Goal: Complete application form

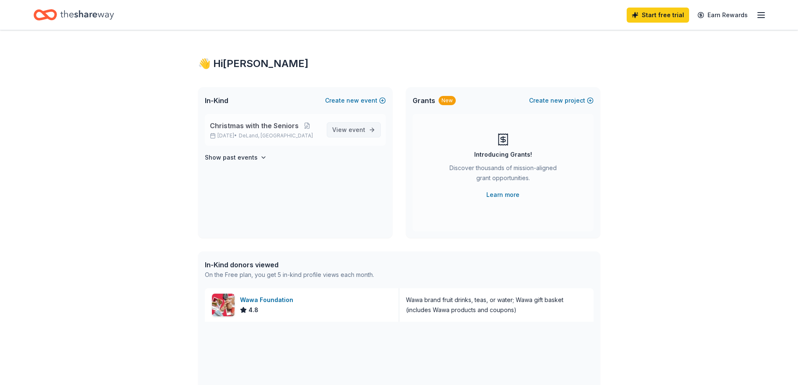
click at [364, 125] on span "View event" at bounding box center [348, 130] width 33 height 10
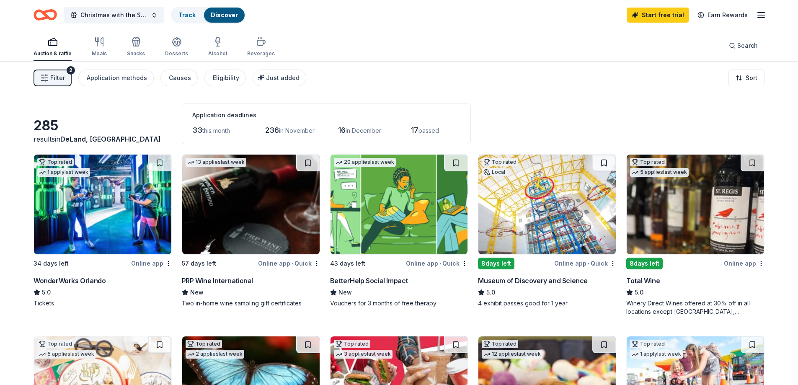
scroll to position [42, 0]
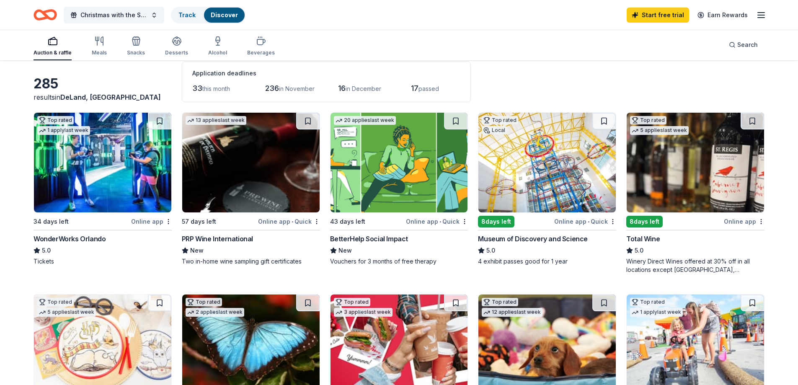
click at [389, 235] on div "BetterHelp Social Impact" at bounding box center [369, 239] width 78 height 10
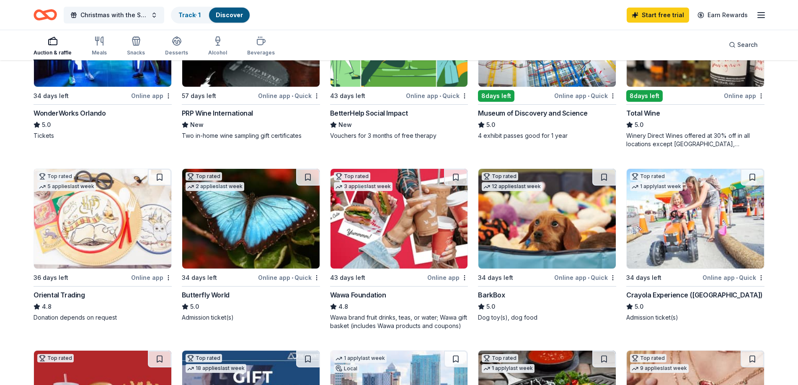
click at [54, 293] on div "Oriental Trading" at bounding box center [60, 295] width 52 height 10
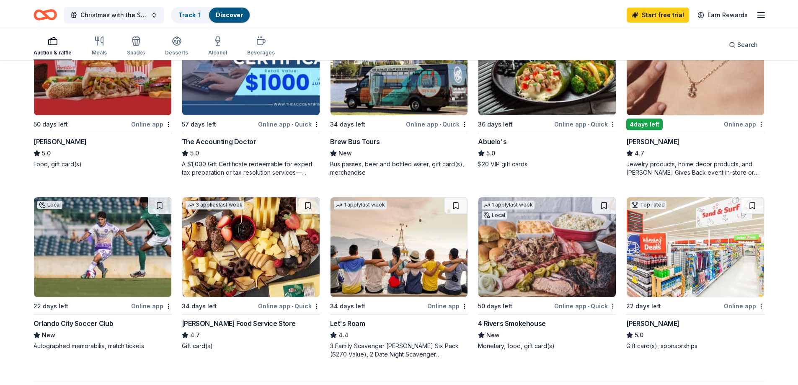
scroll to position [545, 0]
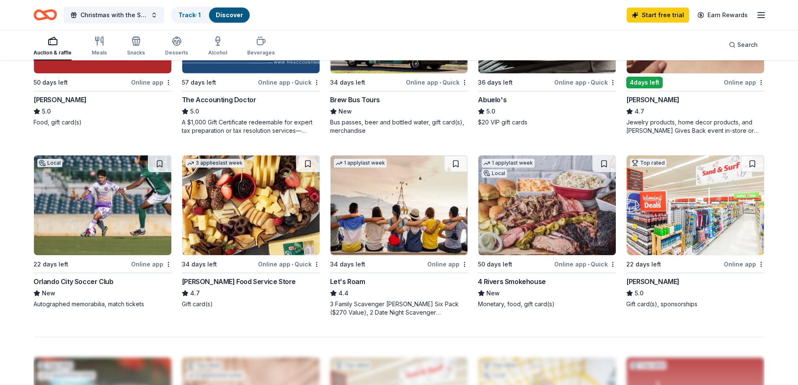
click at [643, 282] on div "Winn-Dixie" at bounding box center [652, 282] width 53 height 10
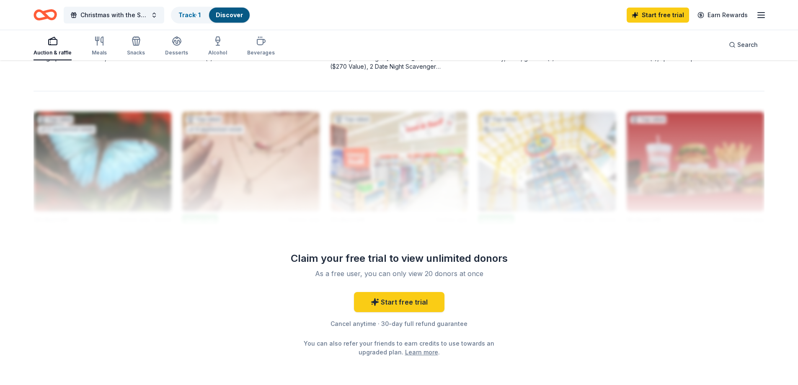
scroll to position [833, 0]
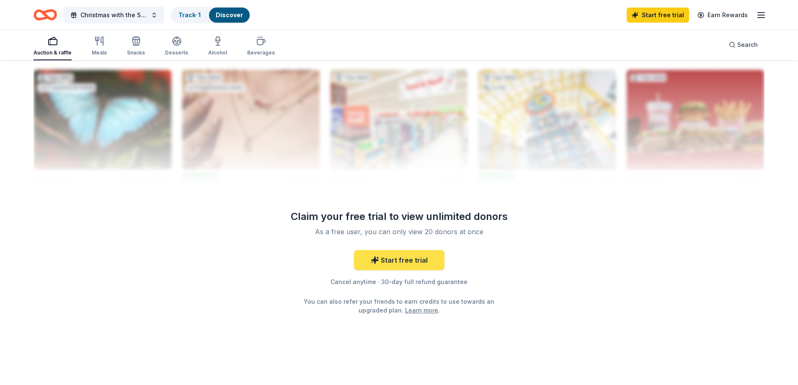
click at [399, 263] on link "Start free trial" at bounding box center [399, 260] width 90 height 20
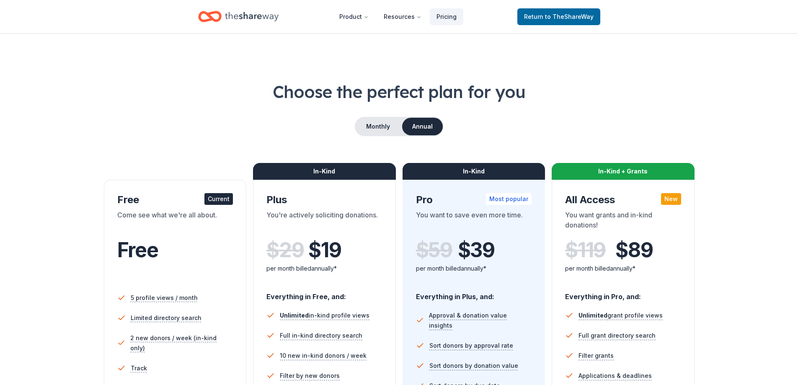
scroll to position [126, 0]
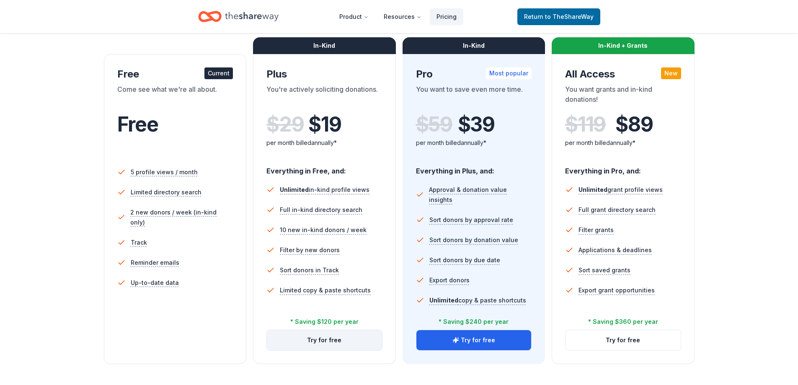
click at [334, 337] on button "Try for free" at bounding box center [324, 340] width 115 height 20
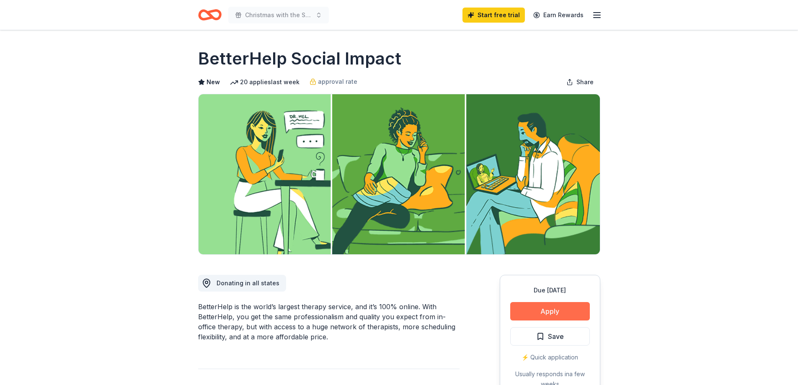
click at [559, 311] on button "Apply" at bounding box center [550, 311] width 80 height 18
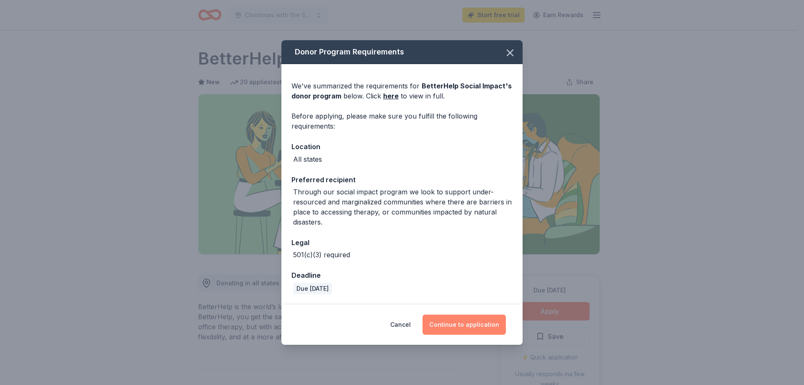
click at [462, 323] on button "Continue to application" at bounding box center [464, 325] width 83 height 20
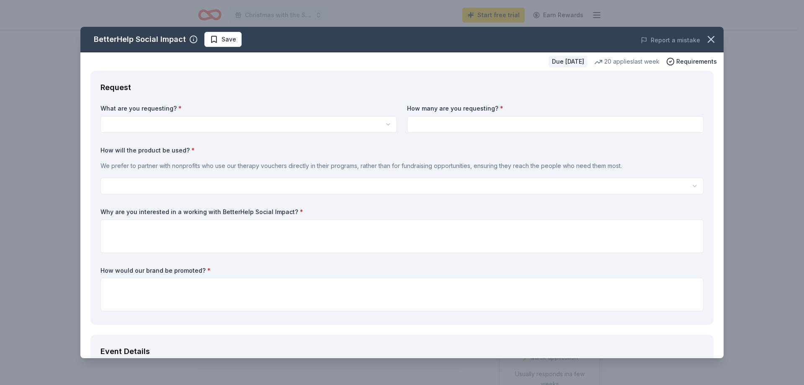
click at [153, 126] on html "Christmas with the Seniors Start free trial Earn Rewards Due in 43 days Share B…" at bounding box center [402, 192] width 804 height 385
select select "Vouchers for 3 months of free therapy"
click at [434, 127] on input at bounding box center [555, 124] width 297 height 17
type input "3"
click at [154, 192] on body "Christmas with the Seniors Start free trial Earn Rewards Due in 43 days Share B…" at bounding box center [399, 192] width 798 height 385
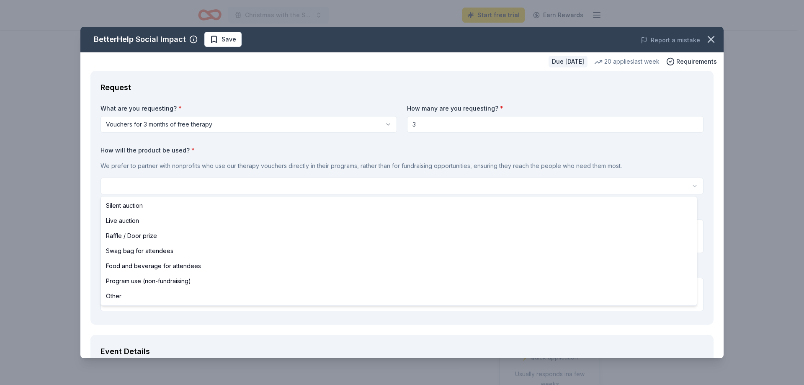
select select "raffleDoorPrize"
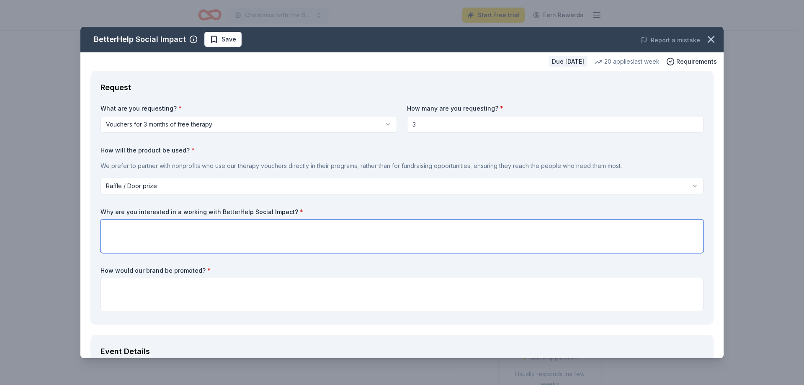
click at [144, 243] on textarea at bounding box center [402, 237] width 603 height 34
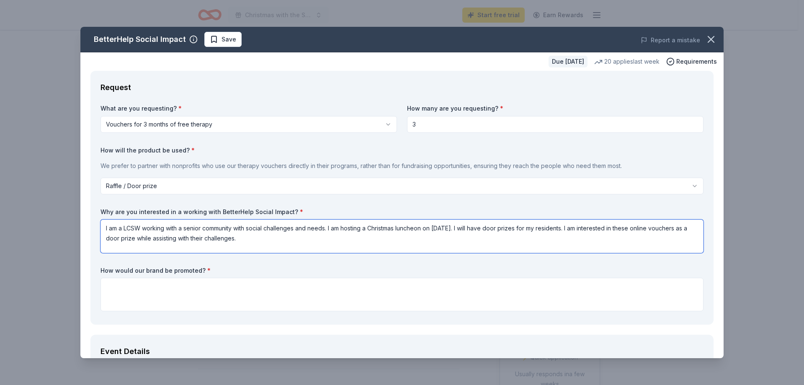
click at [178, 228] on textarea "I am a LCSW working with a senior community with social challenges and needs. I…" at bounding box center [402, 237] width 603 height 34
click at [320, 239] on textarea "I am a LCSW working working at a senior community with social challenges and ne…" at bounding box center [402, 237] width 603 height 34
type textarea "I am a LCSW working working at a senior community with social challenges and ne…"
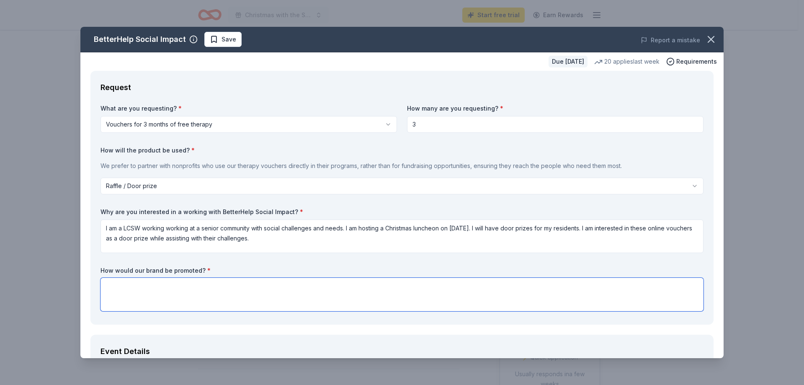
click at [158, 300] on textarea at bounding box center [402, 295] width 603 height 34
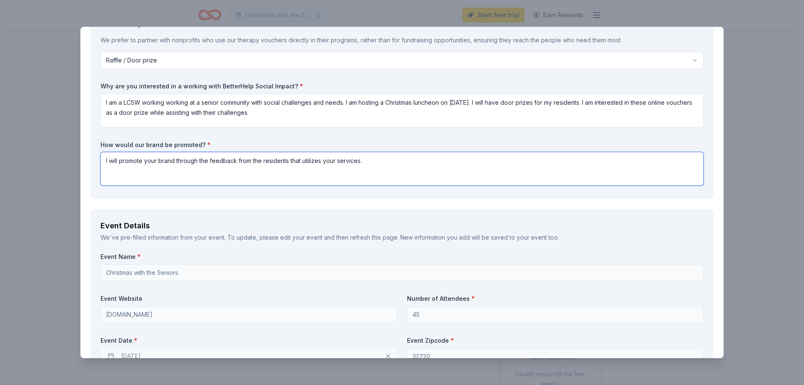
scroll to position [168, 0]
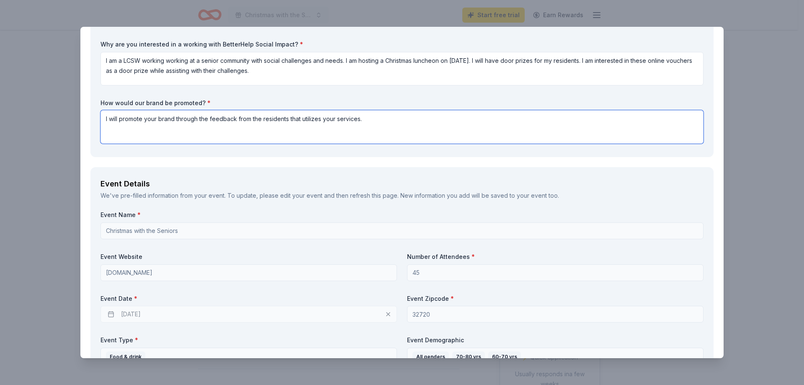
type textarea "I will promote your brand through the feedback from the residents that utilizes…"
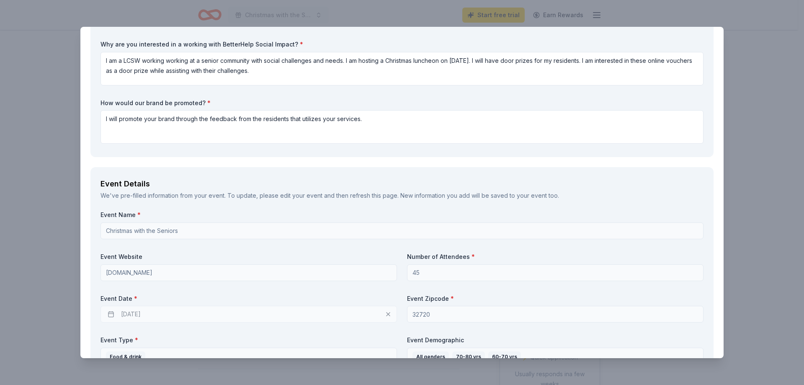
click at [109, 314] on div "12/17/2025" at bounding box center [249, 314] width 297 height 17
click at [134, 314] on div "12/17/2025" at bounding box center [249, 314] width 297 height 17
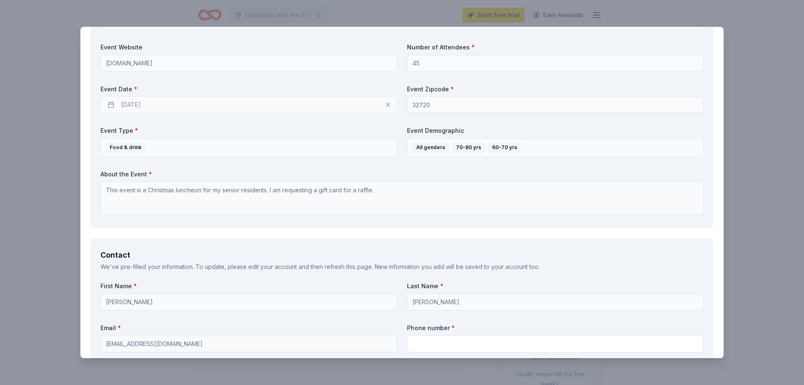
scroll to position [419, 0]
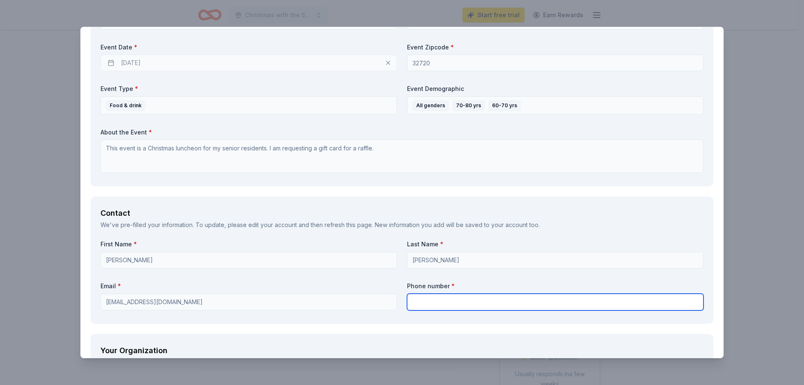
click at [421, 304] on input "text" at bounding box center [555, 302] width 297 height 17
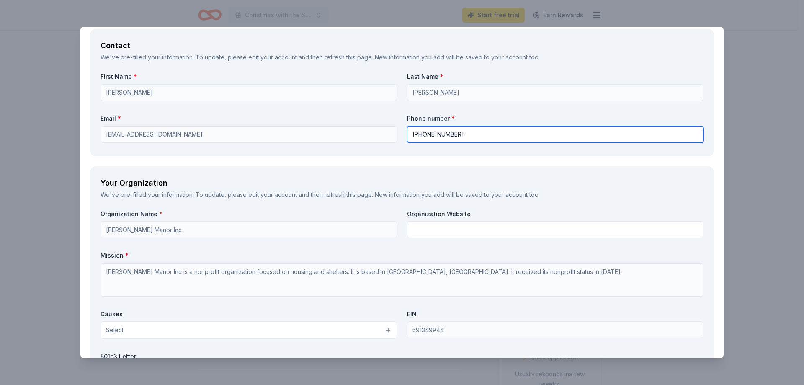
scroll to position [628, 0]
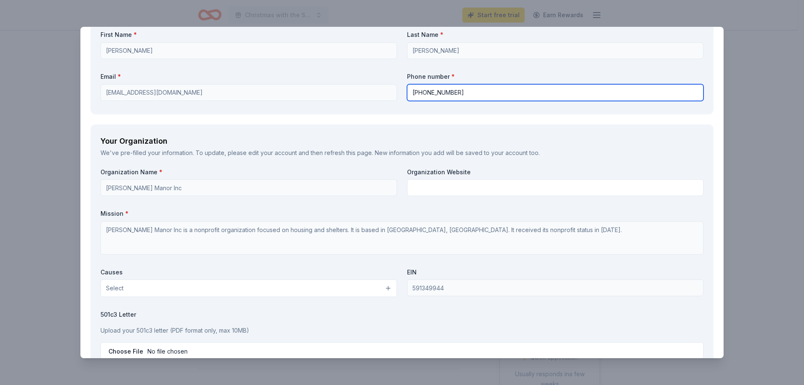
type input "386-736-2500"
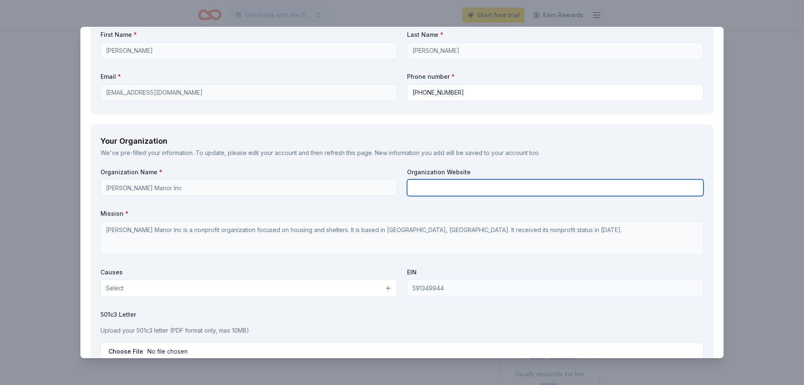
click at [460, 191] on input "text" at bounding box center [555, 187] width 297 height 17
type input "H"
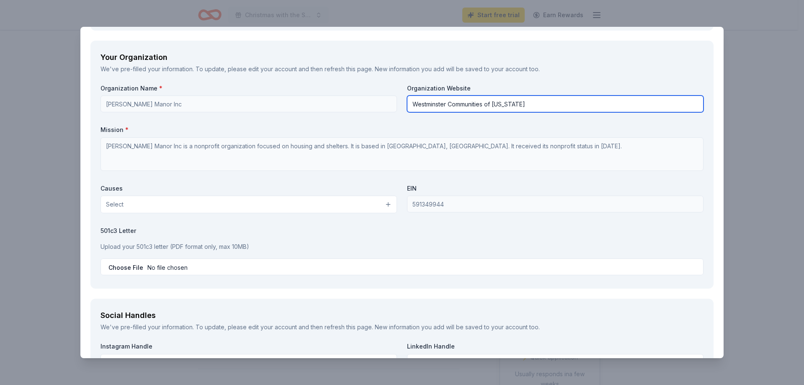
type input "Westminster Communities of Florida"
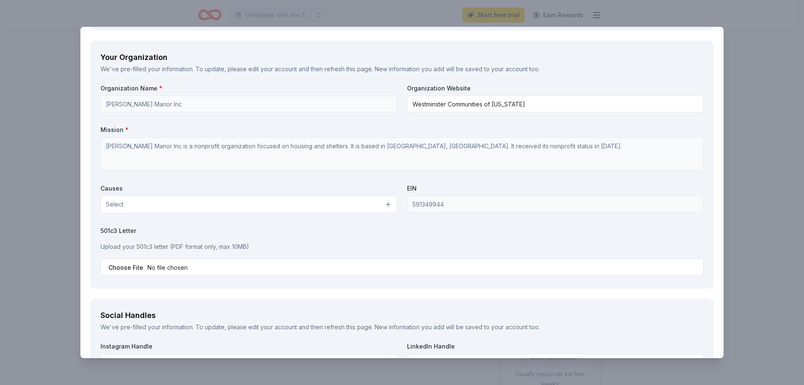
click at [378, 202] on div "Causes Select" at bounding box center [249, 198] width 297 height 29
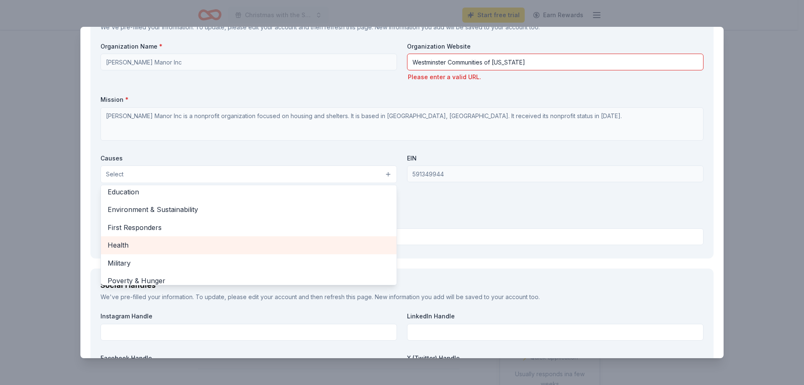
scroll to position [117, 0]
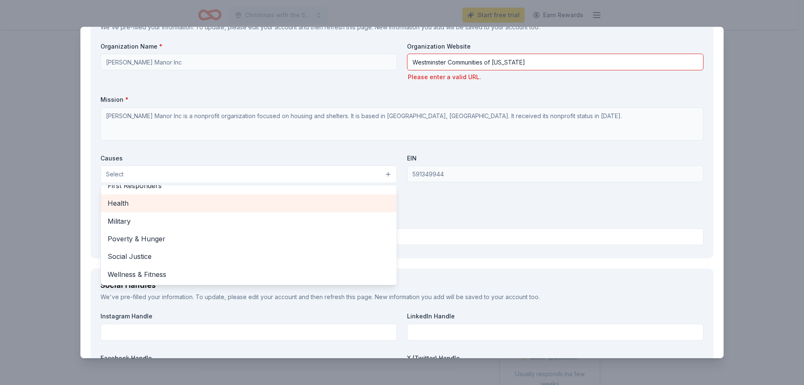
click at [160, 204] on span "Health" at bounding box center [249, 203] width 282 height 11
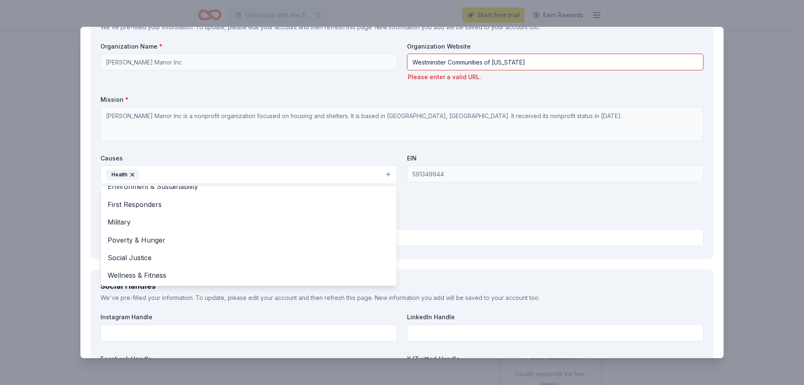
click at [431, 219] on div "Organization Name * Hugh Ash Manor Inc Organization Website Westminster Communi…" at bounding box center [402, 145] width 603 height 207
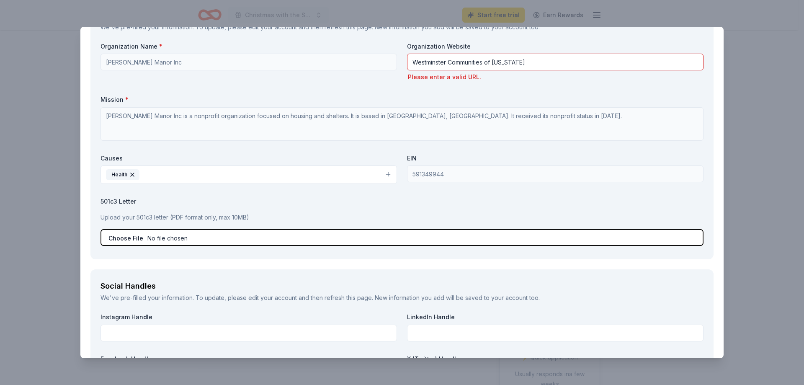
click at [211, 238] on input "file" at bounding box center [402, 237] width 603 height 17
type input "C:\fakepath\501C.pdf"
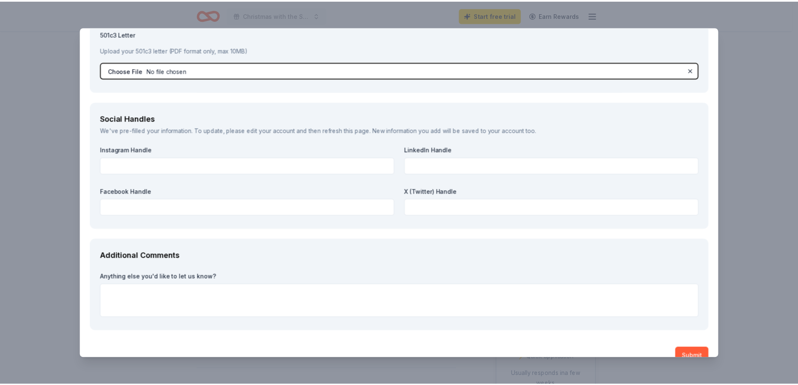
scroll to position [938, 0]
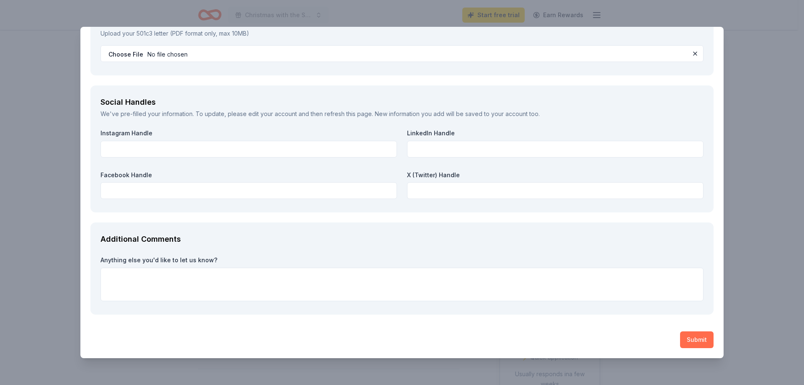
click at [688, 339] on button "Submit" at bounding box center [697, 339] width 34 height 17
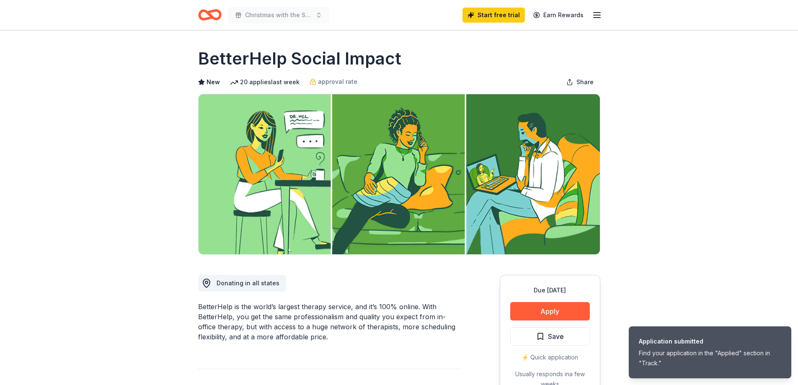
scroll to position [0, 0]
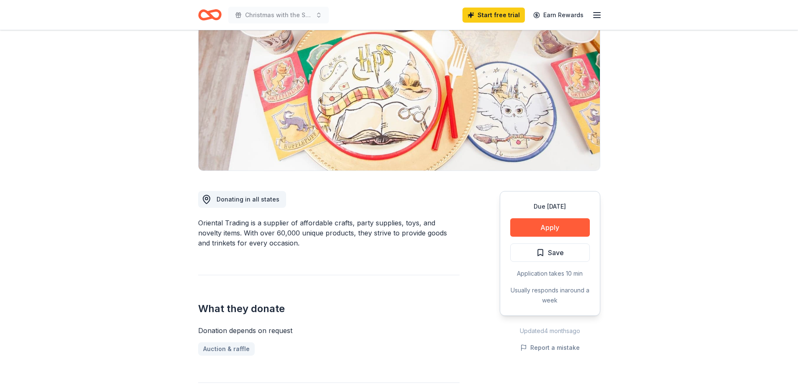
scroll to position [126, 0]
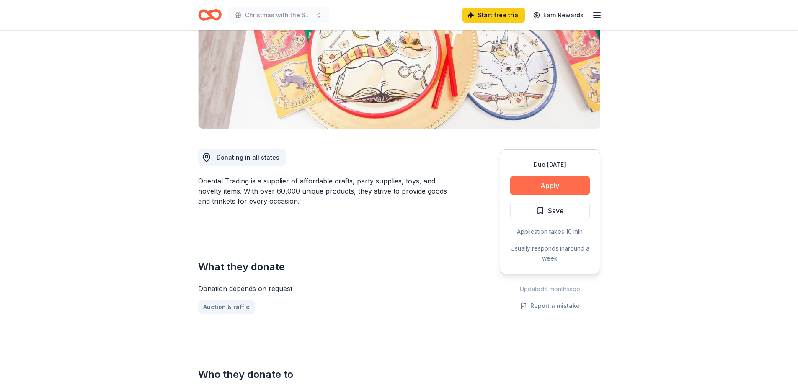
click at [550, 183] on button "Apply" at bounding box center [550, 185] width 80 height 18
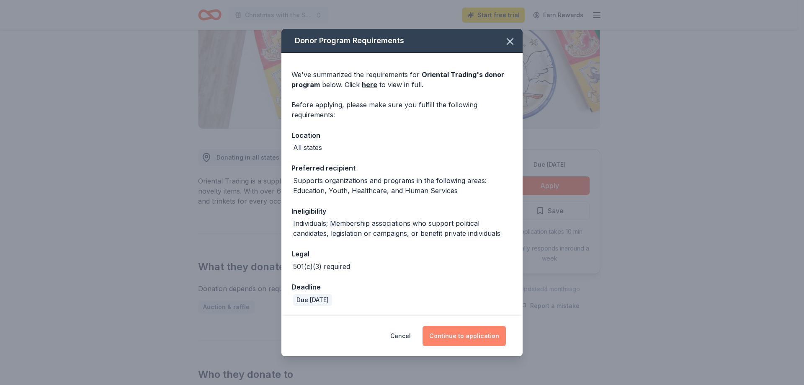
click at [474, 336] on button "Continue to application" at bounding box center [464, 336] width 83 height 20
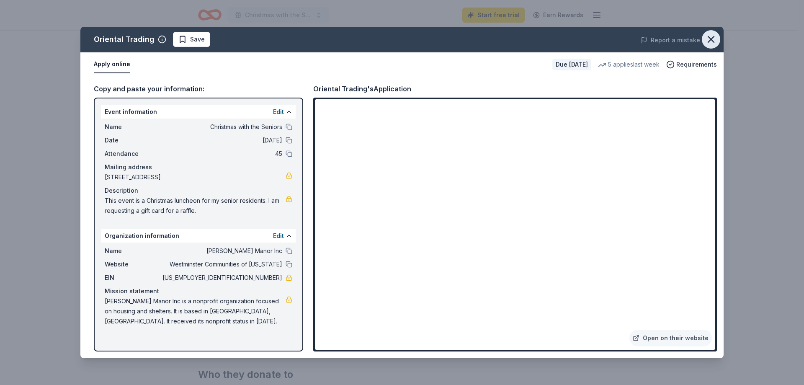
click at [713, 41] on icon "button" at bounding box center [712, 40] width 12 height 12
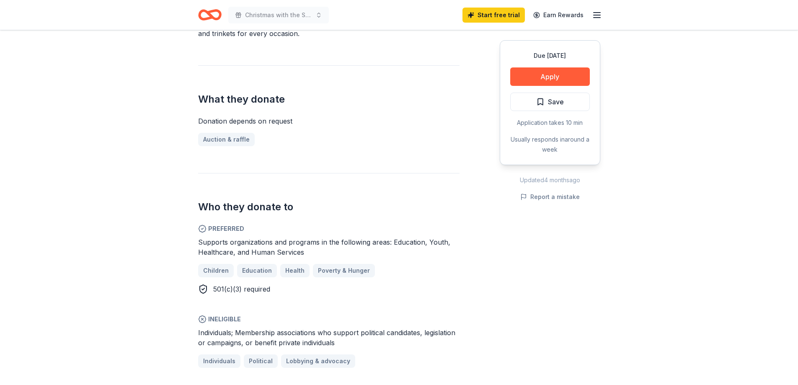
scroll to position [0, 0]
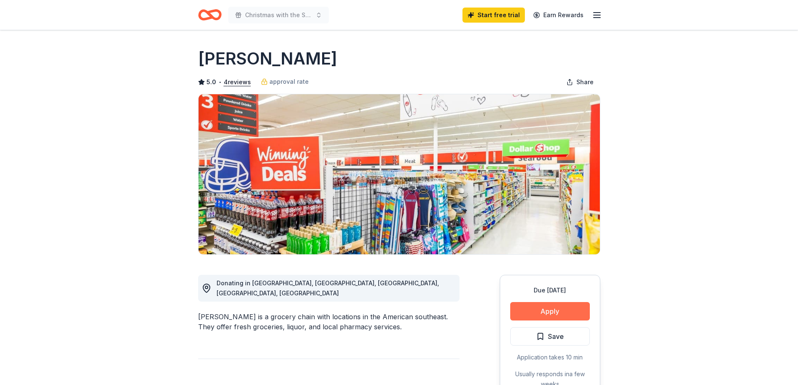
click at [544, 313] on button "Apply" at bounding box center [550, 311] width 80 height 18
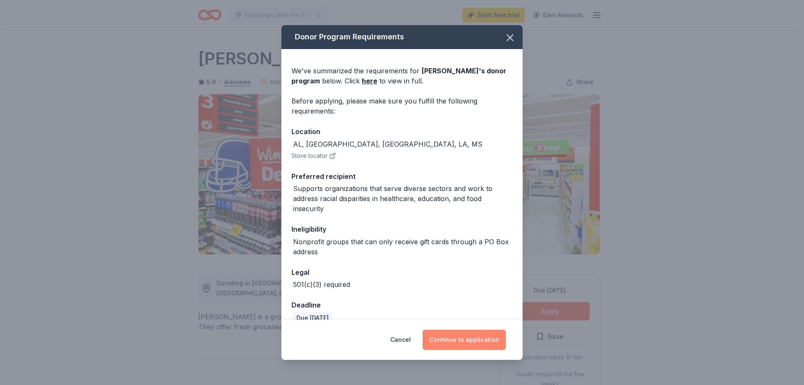
click at [440, 343] on button "Continue to application" at bounding box center [464, 340] width 83 height 20
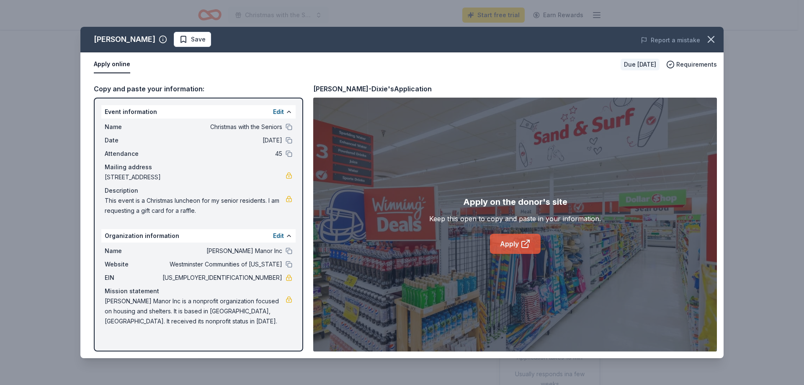
click at [519, 243] on link "Apply" at bounding box center [515, 244] width 51 height 20
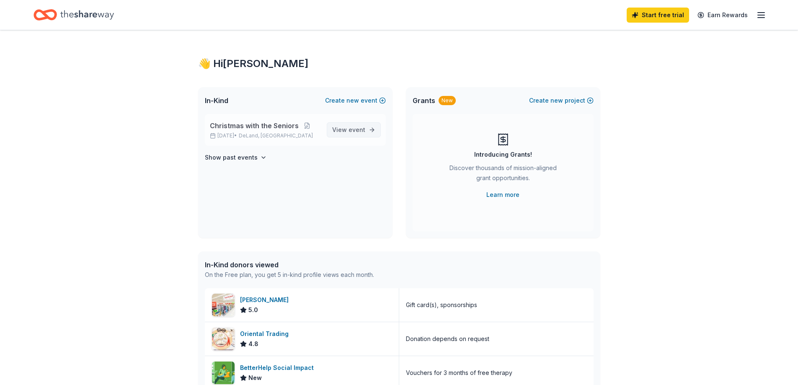
click at [354, 134] on span "View event" at bounding box center [348, 130] width 33 height 10
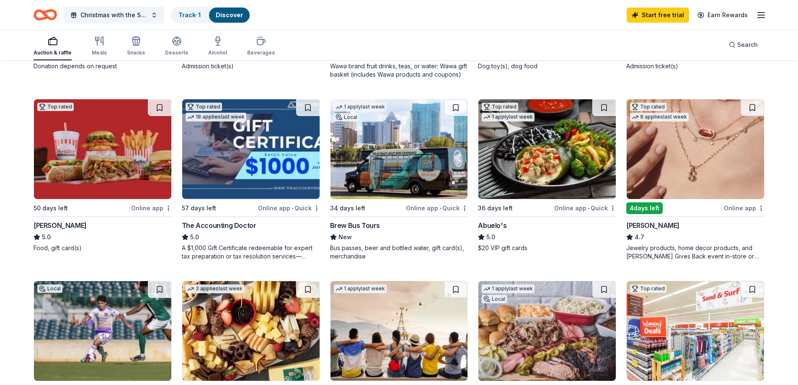
scroll to position [461, 0]
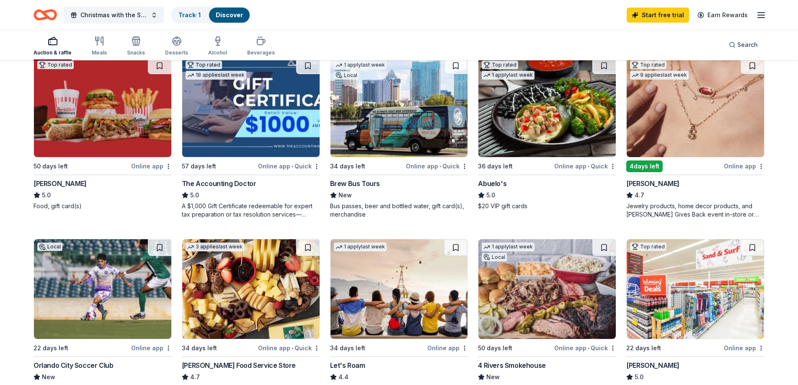
click at [643, 183] on div "Kendra Scott" at bounding box center [652, 183] width 53 height 10
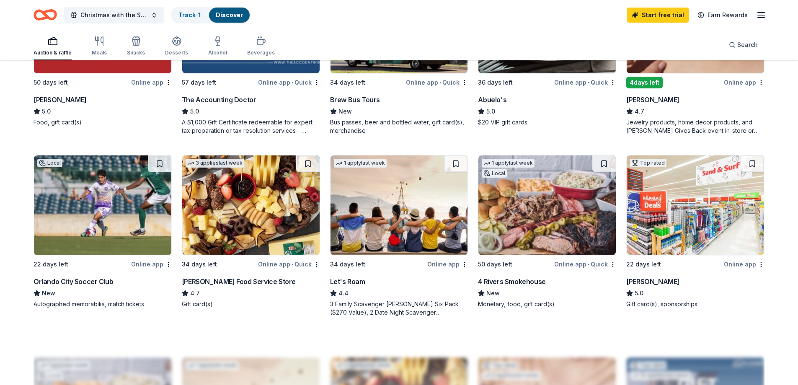
click at [234, 279] on div "[PERSON_NAME] Food Service Store" at bounding box center [239, 282] width 114 height 10
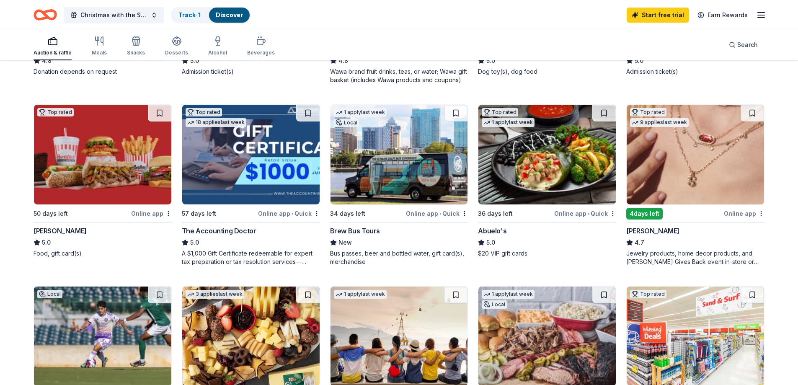
scroll to position [0, 0]
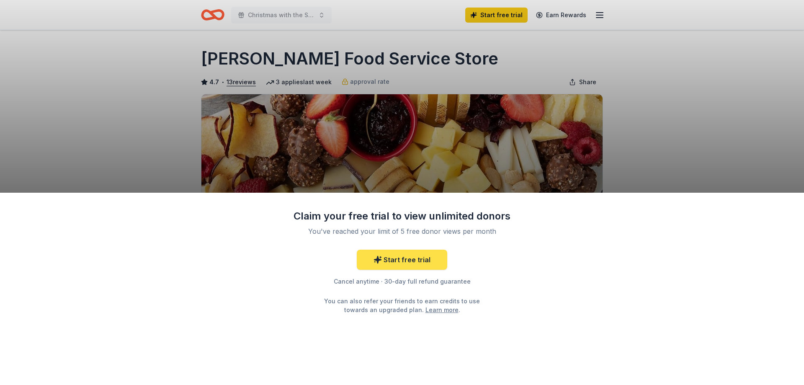
click at [420, 261] on link "Start free trial" at bounding box center [402, 260] width 90 height 20
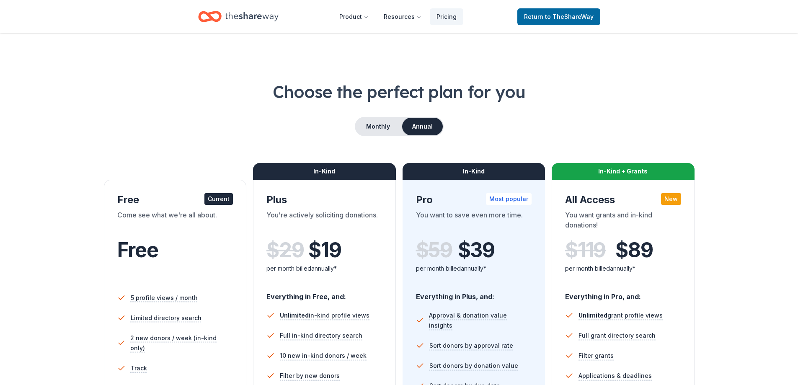
scroll to position [168, 0]
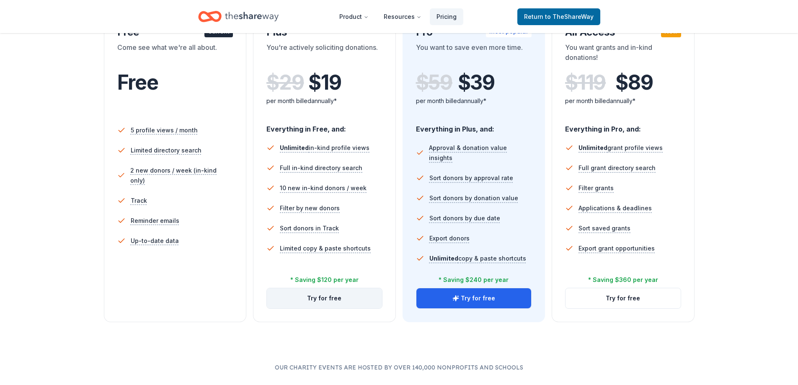
click at [323, 301] on button "Try for free" at bounding box center [324, 298] width 115 height 20
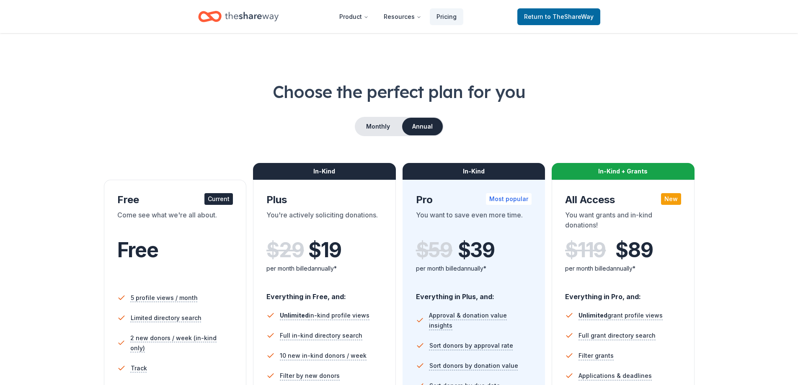
scroll to position [168, 0]
